Goal: Transaction & Acquisition: Purchase product/service

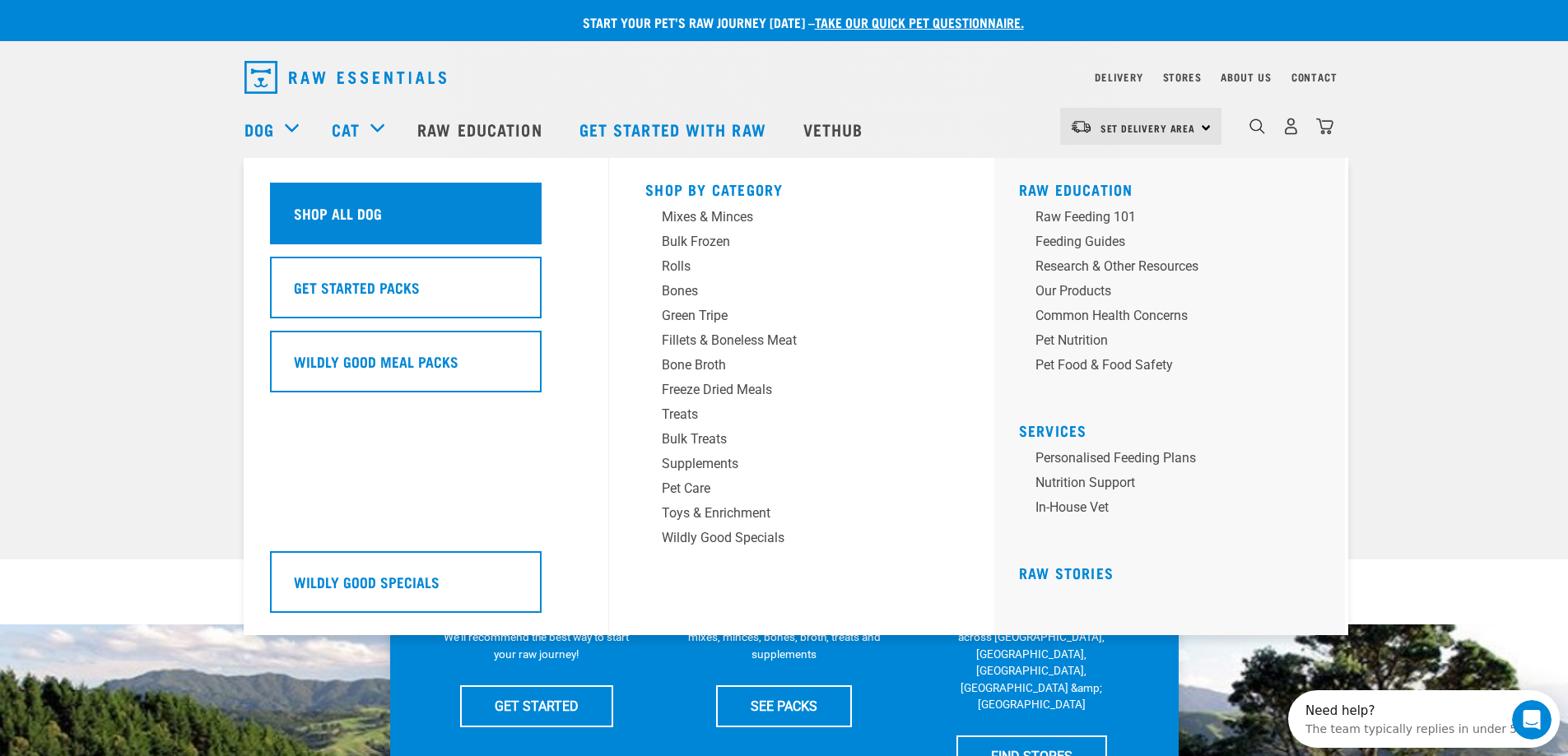
click at [325, 212] on h5 "Shop All Dog" at bounding box center [338, 213] width 88 height 22
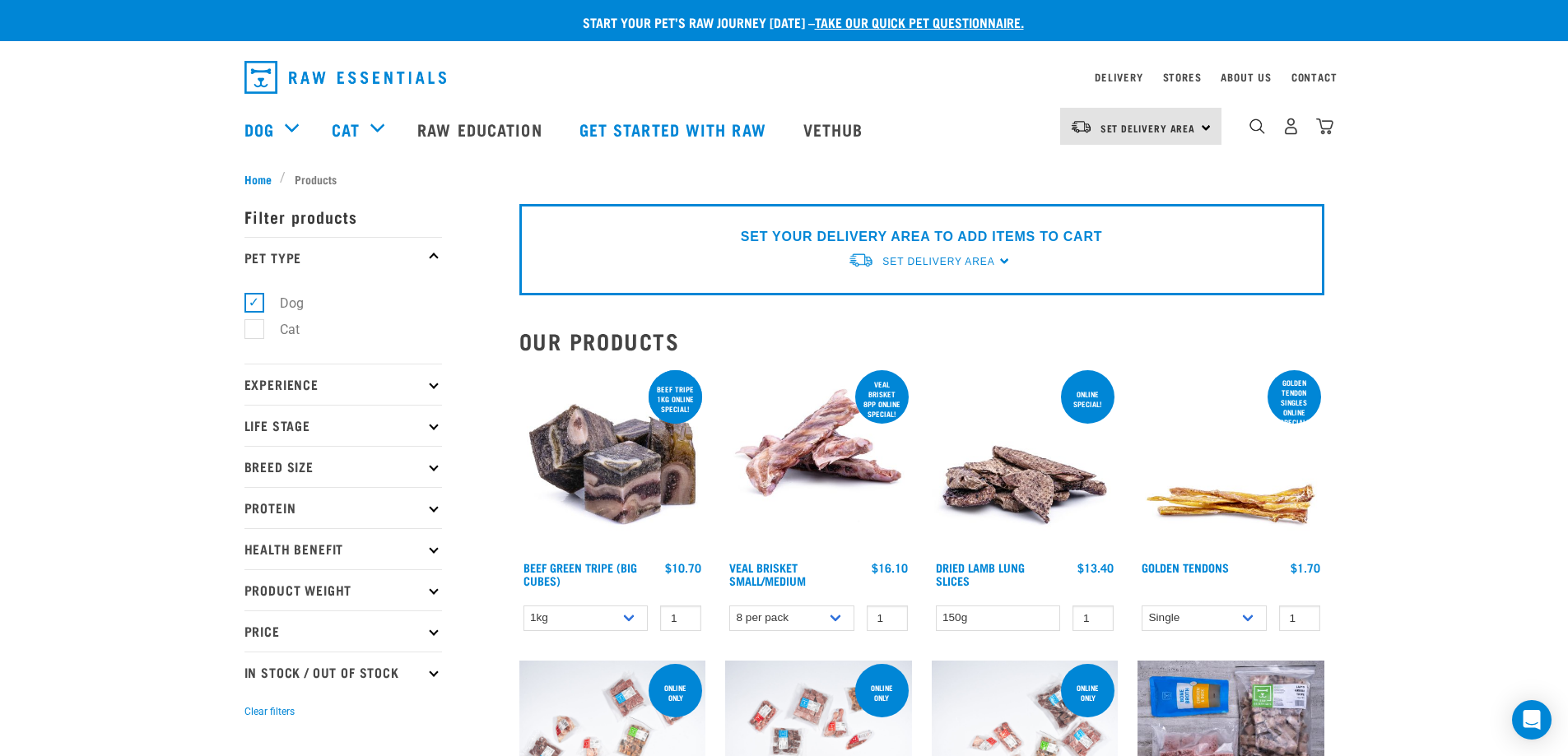
click at [396, 471] on p "Breed Size" at bounding box center [343, 466] width 198 height 41
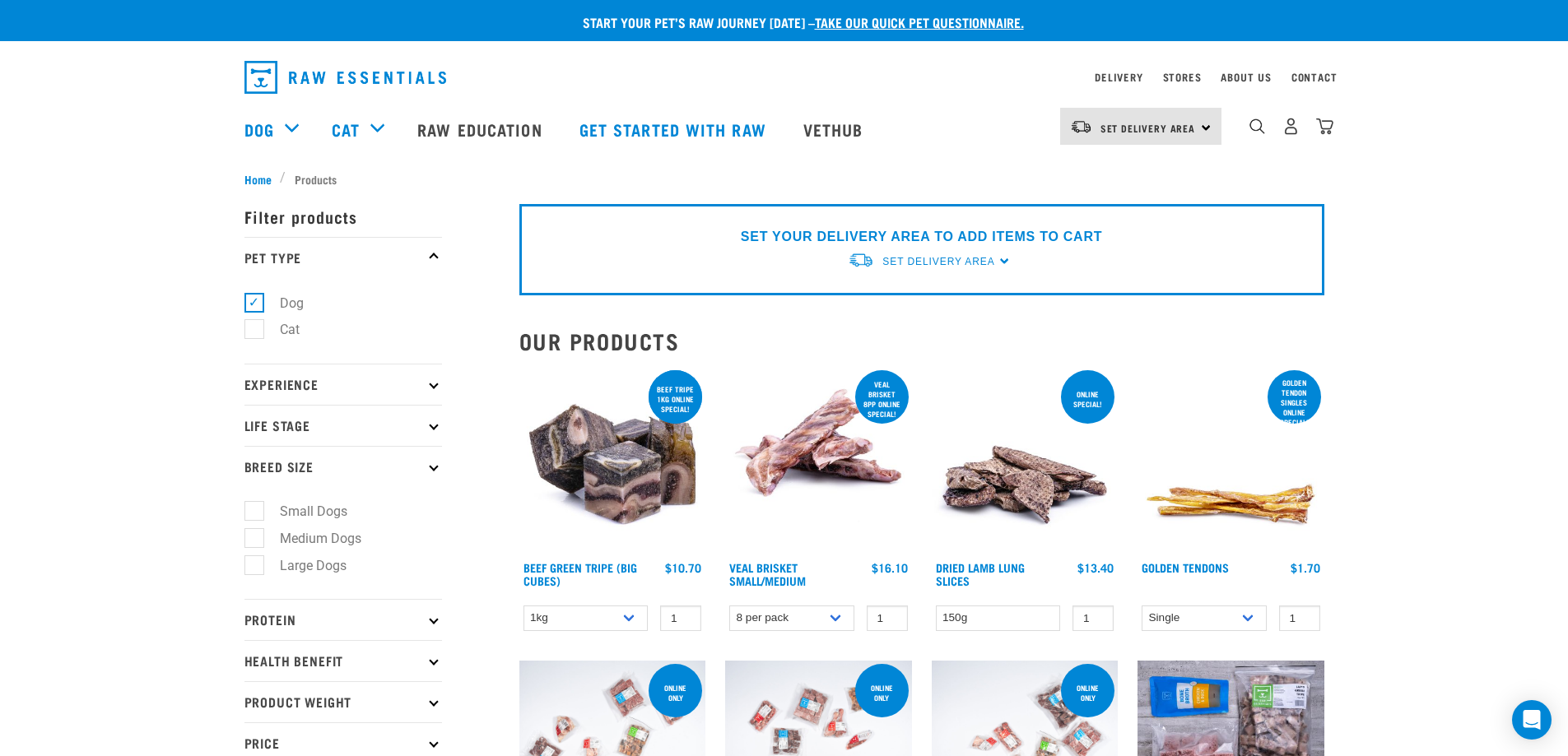
click at [261, 538] on label "Medium Dogs" at bounding box center [311, 539] width 115 height 21
click at [255, 538] on input "Medium Dogs" at bounding box center [249, 535] width 10 height 10
checkbox input "true"
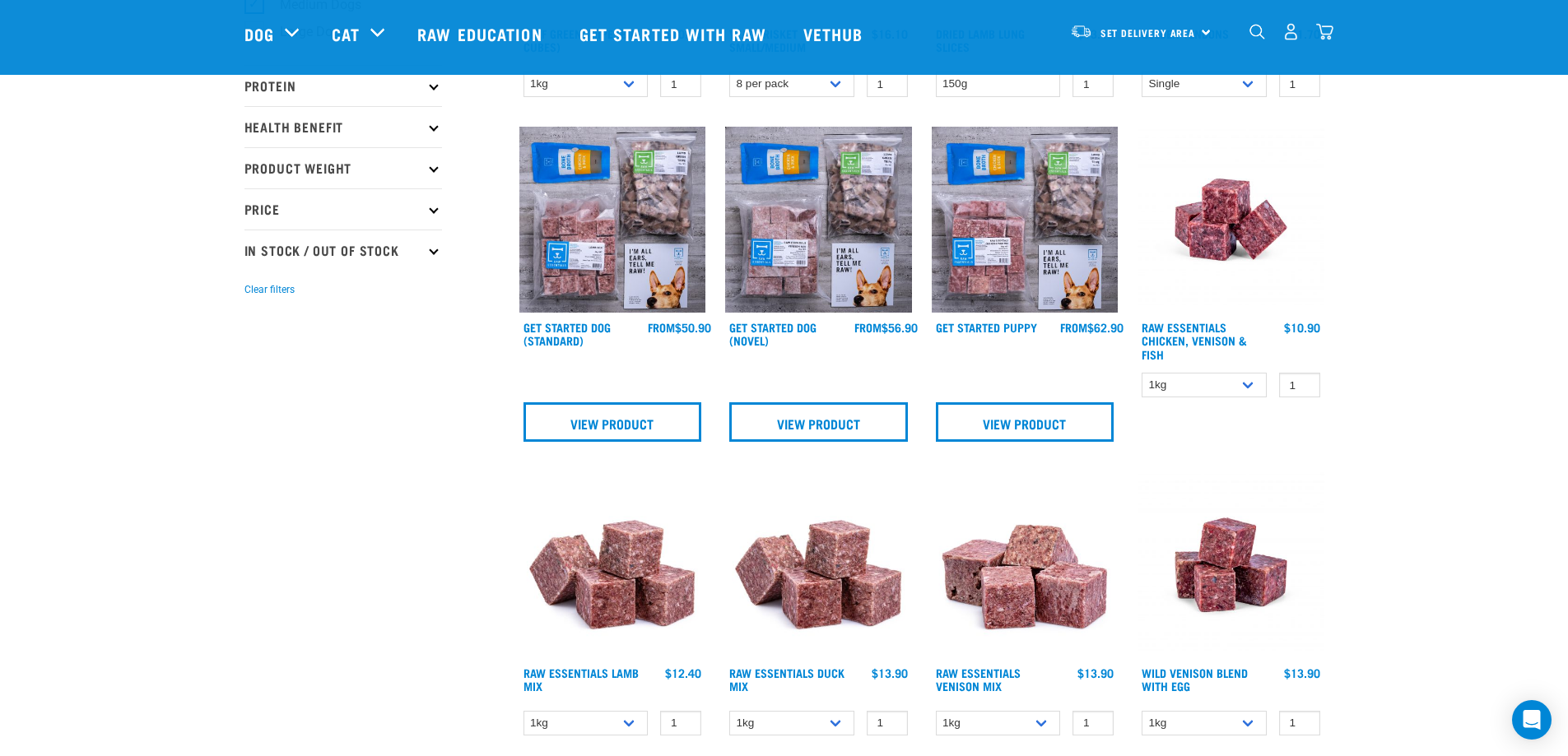
scroll to position [417, 0]
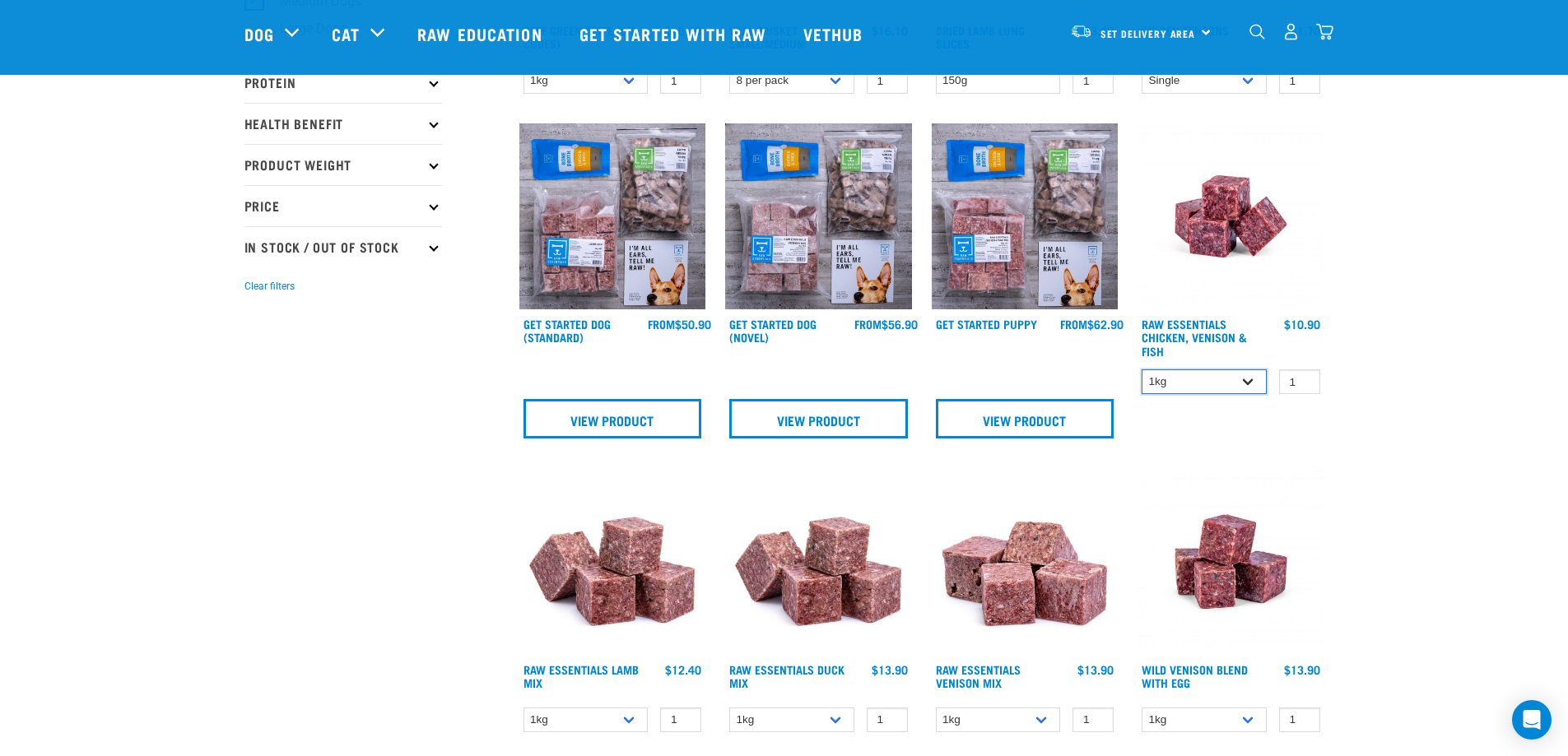
click at [1249, 381] on select "1kg 3kg" at bounding box center [1204, 382] width 125 height 25
